Goal: Information Seeking & Learning: Learn about a topic

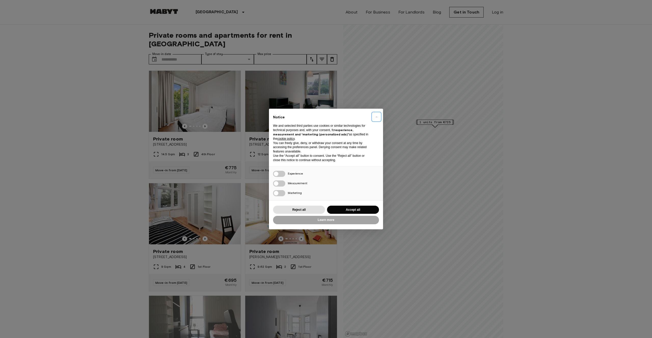
click at [377, 116] on button "×" at bounding box center [376, 117] width 8 height 8
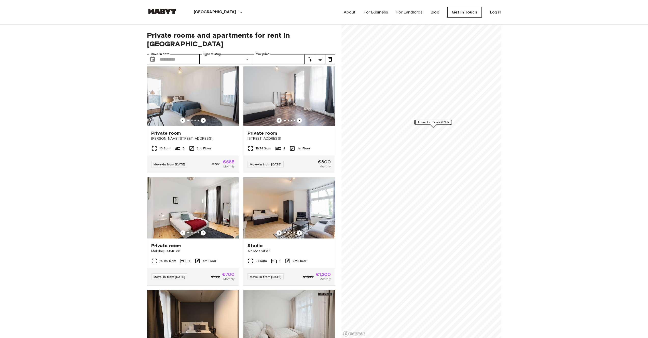
scroll to position [2036, 0]
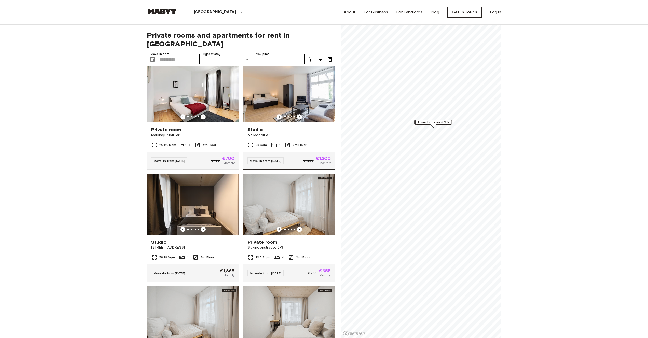
click at [275, 123] on img at bounding box center [290, 91] width 92 height 61
click at [201, 235] on img at bounding box center [193, 204] width 92 height 61
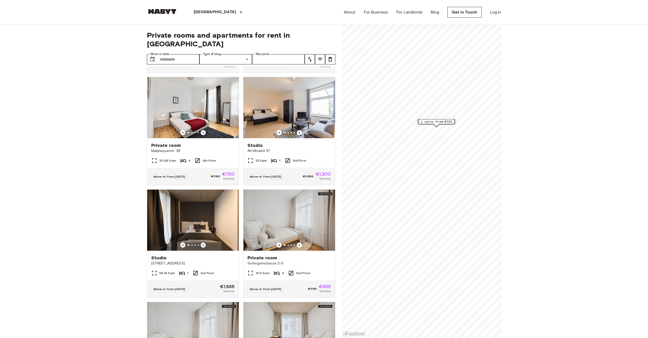
scroll to position [1946, 0]
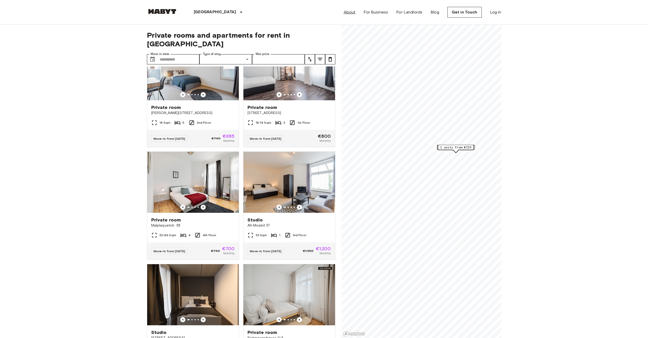
click at [352, 13] on link "About" at bounding box center [350, 12] width 12 height 6
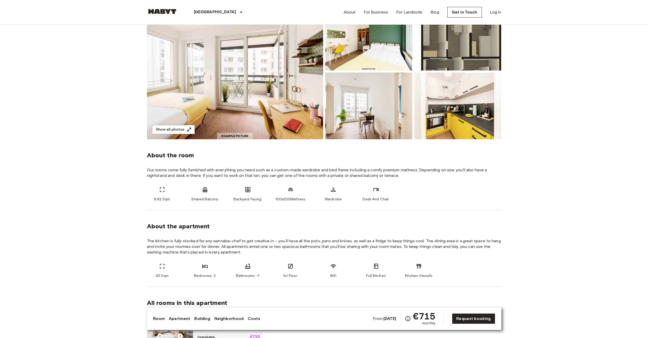
scroll to position [144, 0]
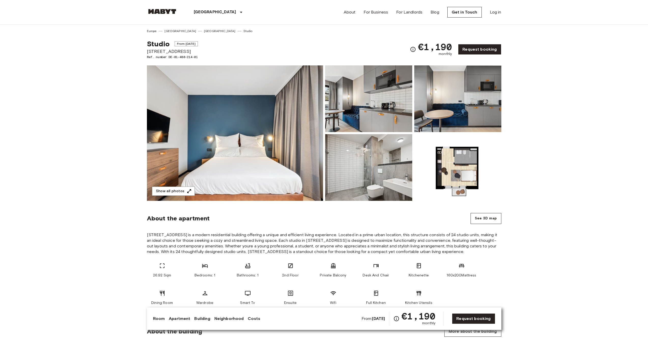
click at [238, 105] on img at bounding box center [235, 133] width 176 height 136
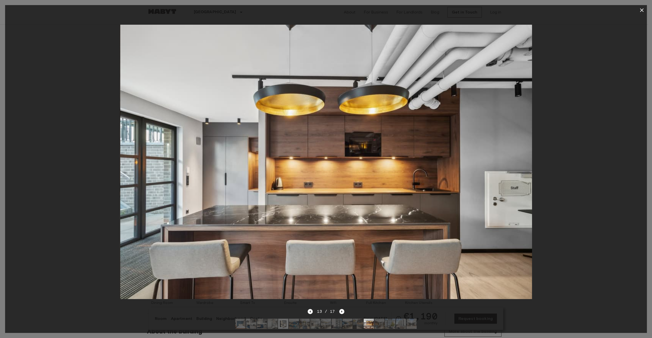
click at [643, 10] on icon "button" at bounding box center [642, 10] width 6 height 6
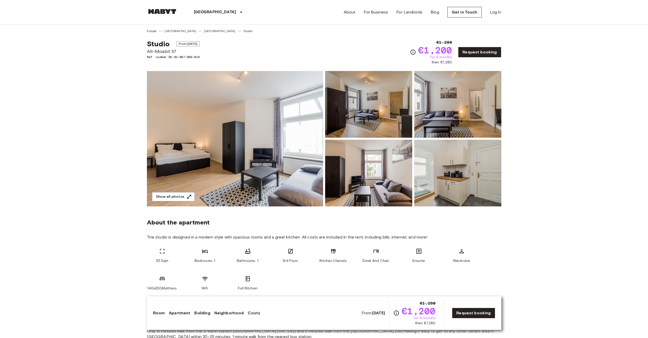
click at [260, 117] on img at bounding box center [235, 139] width 176 height 136
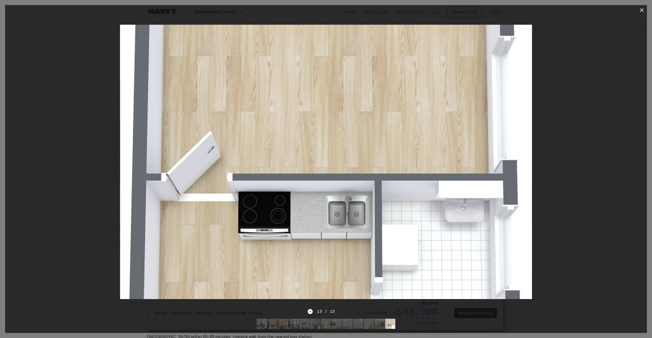
click at [642, 10] on icon "button" at bounding box center [642, 10] width 4 height 4
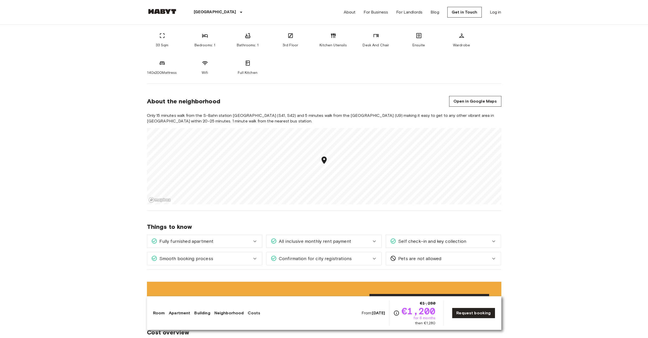
scroll to position [222, 0]
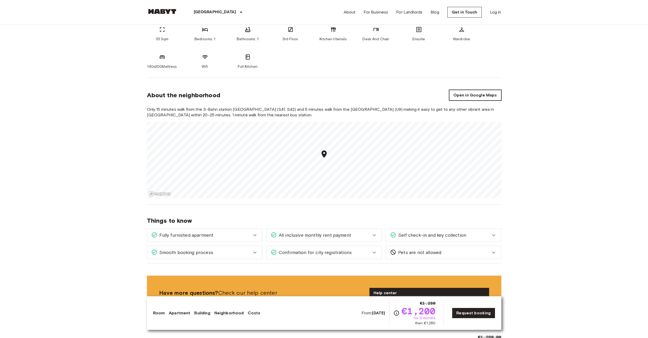
click at [471, 95] on link "Open in Google Maps" at bounding box center [475, 95] width 52 height 11
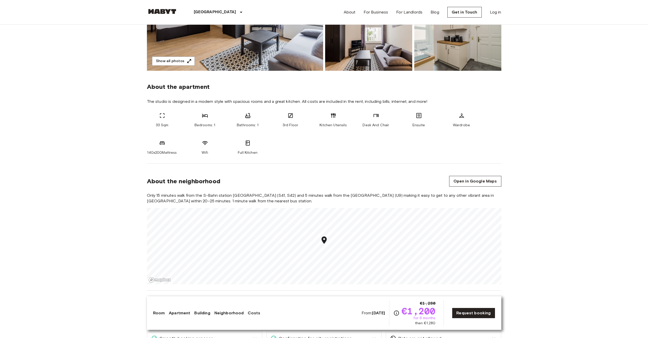
scroll to position [156, 0]
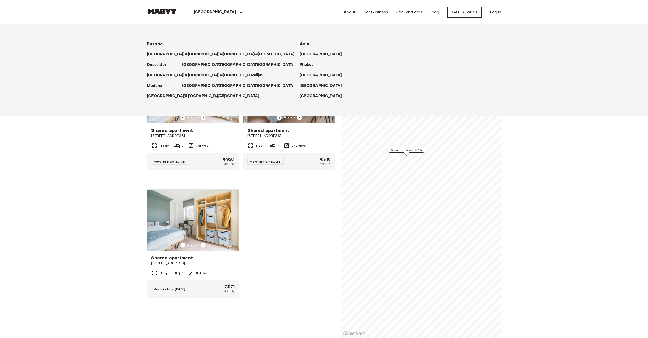
click at [192, 96] on p "[GEOGRAPHIC_DATA]" at bounding box center [204, 96] width 43 height 6
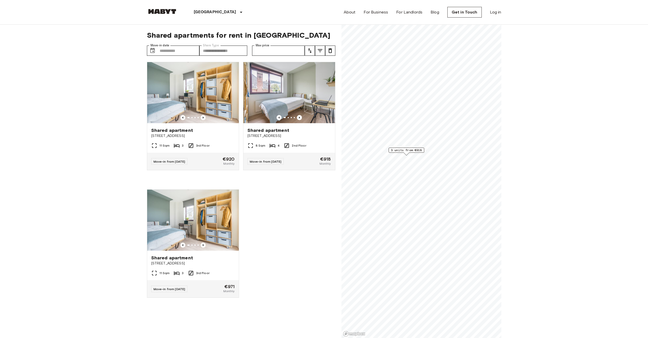
click at [153, 11] on img at bounding box center [162, 11] width 31 height 5
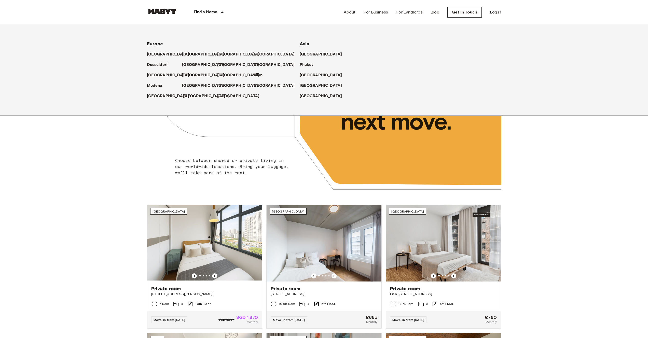
click at [194, 96] on p "[GEOGRAPHIC_DATA]" at bounding box center [204, 96] width 43 height 6
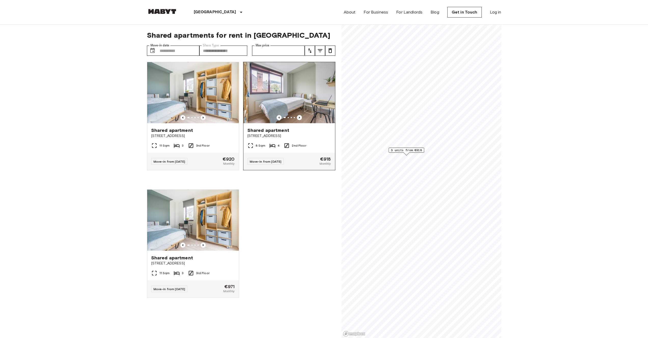
click at [275, 78] on img at bounding box center [290, 92] width 92 height 61
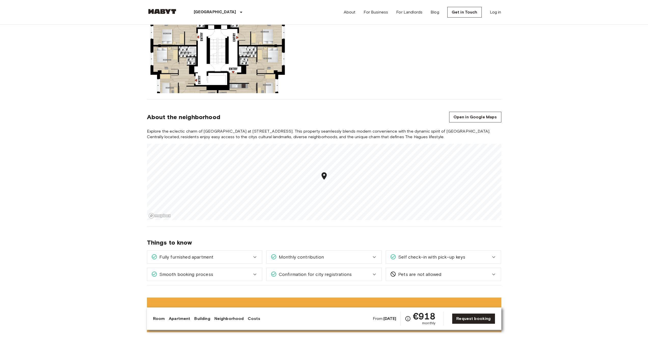
scroll to position [364, 0]
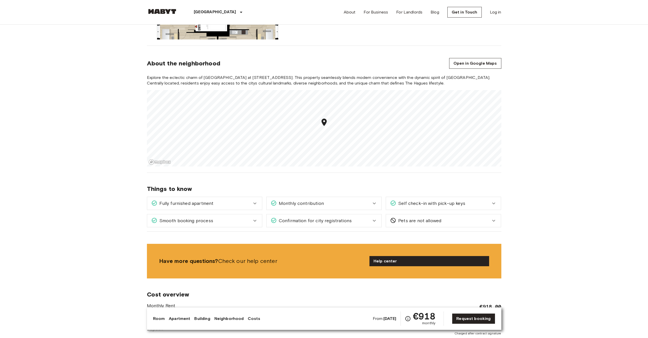
click at [24, 116] on body "[GEOGRAPHIC_DATA] [GEOGRAPHIC_DATA] [GEOGRAPHIC_DATA] [GEOGRAPHIC_DATA] [GEOGRA…" at bounding box center [324, 344] width 648 height 1417
click at [79, 106] on body "[GEOGRAPHIC_DATA] [GEOGRAPHIC_DATA] [GEOGRAPHIC_DATA] [GEOGRAPHIC_DATA] [GEOGRA…" at bounding box center [324, 344] width 648 height 1417
